Goal: Transaction & Acquisition: Book appointment/travel/reservation

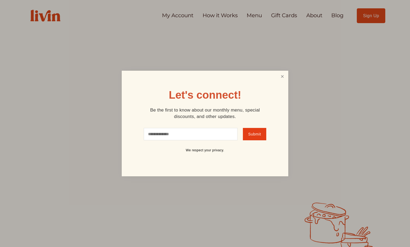
click at [281, 75] on link "Close" at bounding box center [282, 76] width 10 height 10
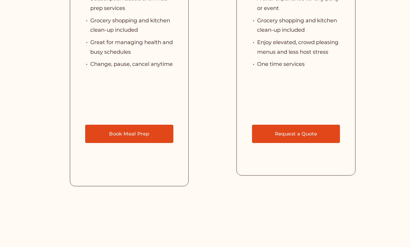
scroll to position [1236, 0]
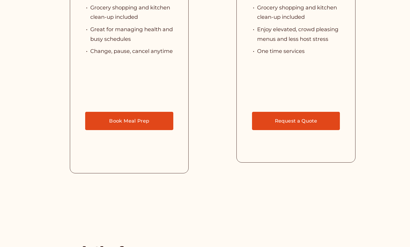
click at [127, 129] on link "Book Meal Prep" at bounding box center [129, 121] width 88 height 19
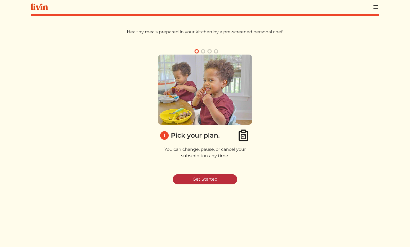
click at [205, 178] on link "Get Started" at bounding box center [205, 179] width 64 height 10
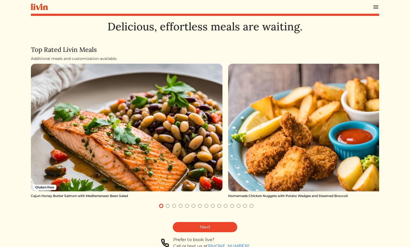
scroll to position [29, 0]
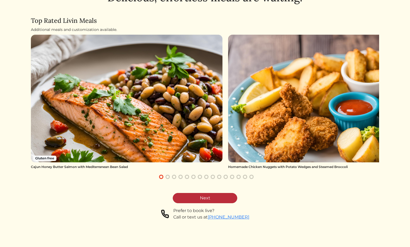
click at [205, 198] on link "Next" at bounding box center [205, 198] width 64 height 10
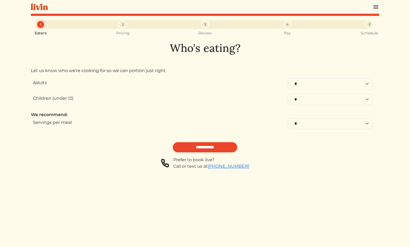
click at [55, 83] on div "Adults" at bounding box center [132, 83] width 198 height 11
click at [213, 145] on input "**********" at bounding box center [205, 147] width 64 height 10
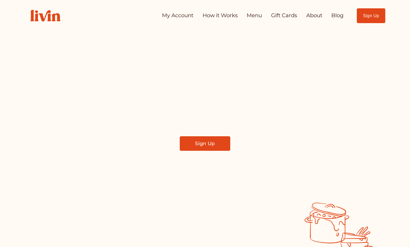
click at [313, 15] on link "About" at bounding box center [314, 15] width 16 height 11
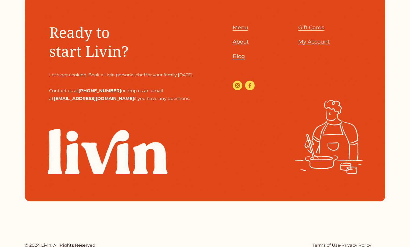
scroll to position [645, 0]
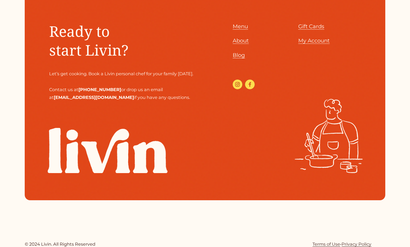
click at [240, 30] on span "Menu" at bounding box center [240, 26] width 15 height 6
click at [236, 57] on span "Blog" at bounding box center [239, 55] width 12 height 6
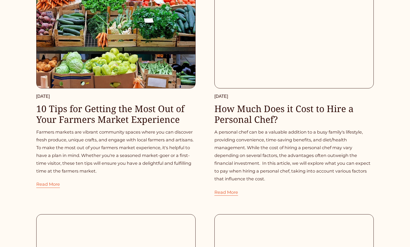
scroll to position [1989, 0]
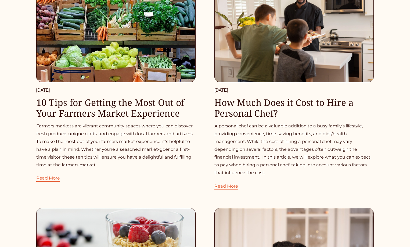
click at [44, 177] on link "Read More" at bounding box center [48, 175] width 24 height 13
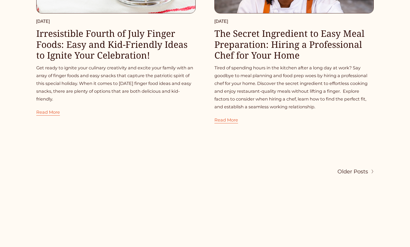
scroll to position [2311, 0]
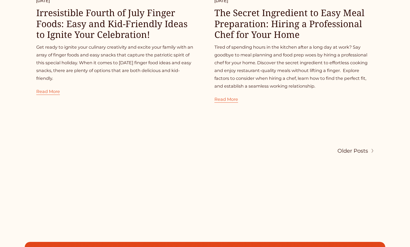
click at [223, 98] on link "Read More" at bounding box center [226, 96] width 24 height 13
click at [355, 149] on span "Older Posts" at bounding box center [353, 151] width 31 height 10
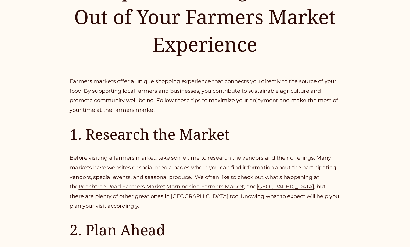
scroll to position [107, 0]
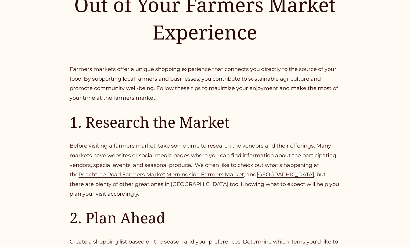
click at [99, 175] on link "Peachtree Road Farmers Market" at bounding box center [121, 174] width 87 height 6
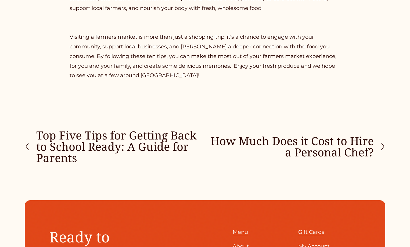
scroll to position [1021, 0]
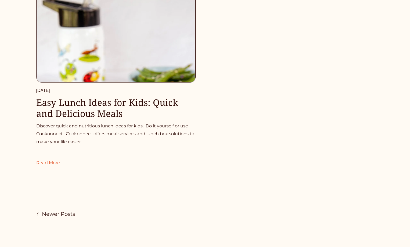
scroll to position [107, 0]
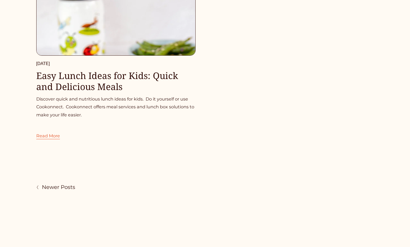
click at [46, 137] on link "Read More" at bounding box center [48, 133] width 24 height 13
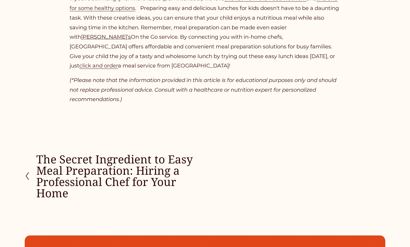
scroll to position [779, 0]
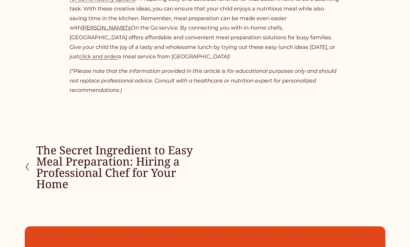
click at [30, 170] on icon at bounding box center [27, 167] width 5 height 9
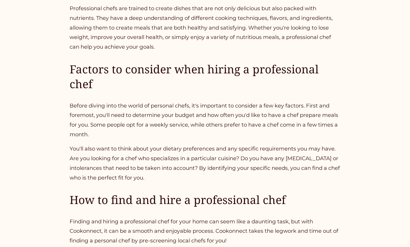
scroll to position [618, 0]
